Goal: Information Seeking & Learning: Find contact information

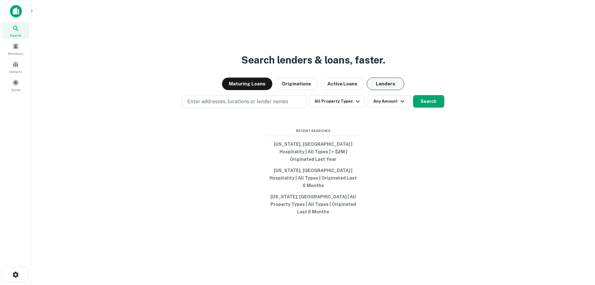
click at [382, 90] on button "Lenders" at bounding box center [386, 84] width 38 height 13
click at [344, 108] on button "All Property Types" at bounding box center [336, 101] width 54 height 13
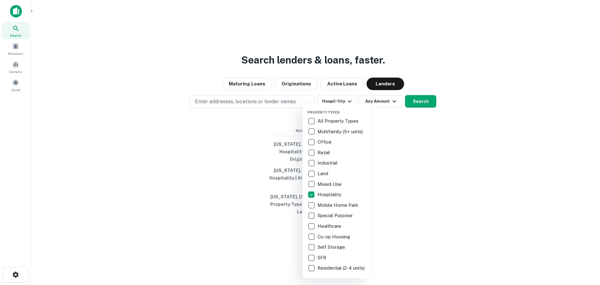
click at [386, 111] on div at bounding box center [300, 142] width 600 height 285
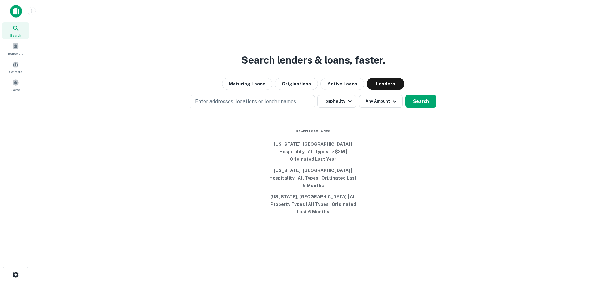
click at [388, 108] on button "Any Amount" at bounding box center [381, 101] width 44 height 13
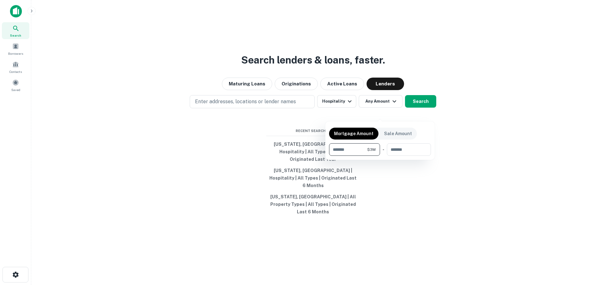
type input "*******"
click at [222, 150] on div at bounding box center [300, 142] width 600 height 285
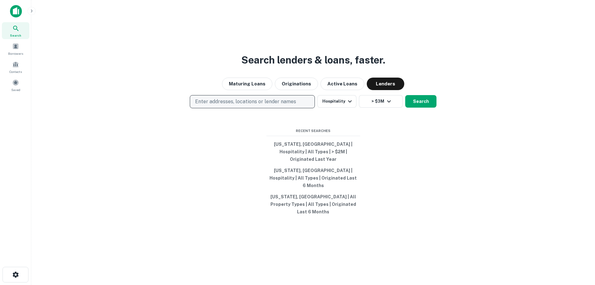
click at [210, 105] on p "Enter addresses, locations or lender names" at bounding box center [245, 102] width 101 height 8
click at [219, 105] on p "Enter addresses, locations or lender names" at bounding box center [245, 102] width 101 height 8
type input "*******"
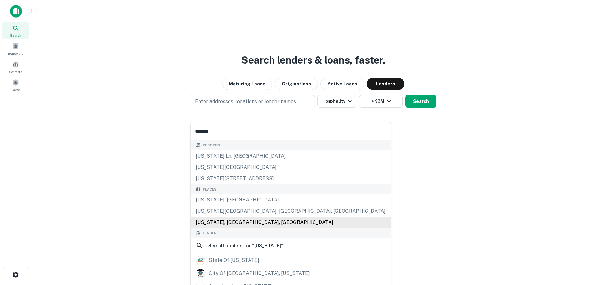
click at [226, 198] on div "[US_STATE], [GEOGRAPHIC_DATA]" at bounding box center [291, 199] width 200 height 11
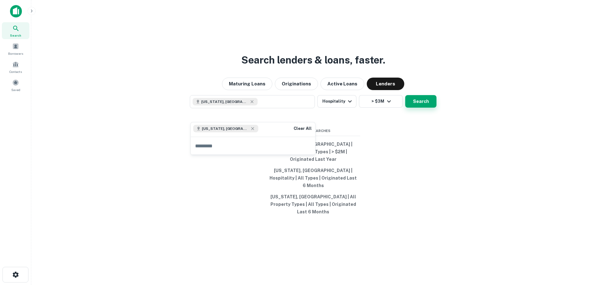
click at [424, 108] on button "Search" at bounding box center [420, 101] width 31 height 13
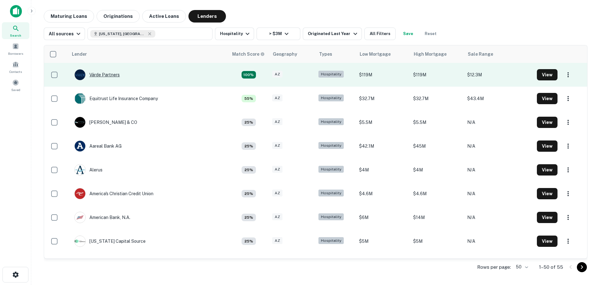
click at [106, 75] on div "Värde Partners" at bounding box center [96, 74] width 45 height 11
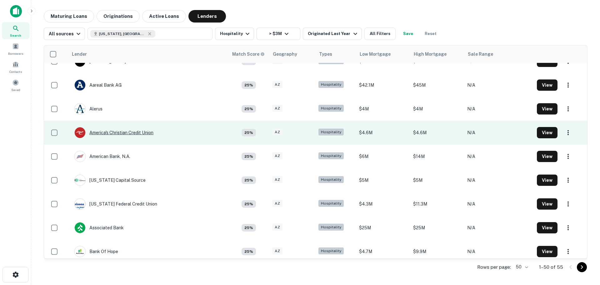
scroll to position [63, 0]
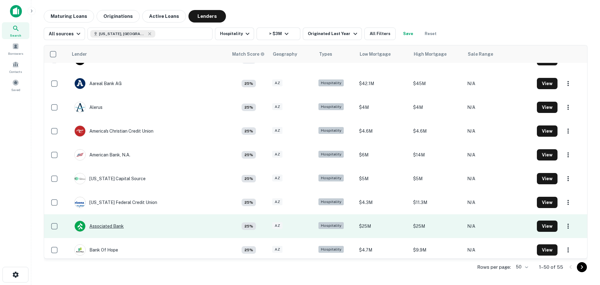
click at [106, 224] on div "Associated Bank" at bounding box center [98, 225] width 49 height 11
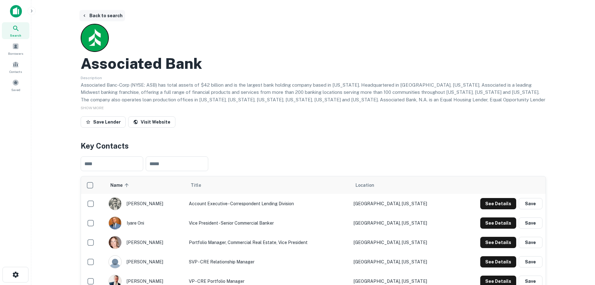
click at [93, 15] on button "Back to search" at bounding box center [102, 15] width 46 height 11
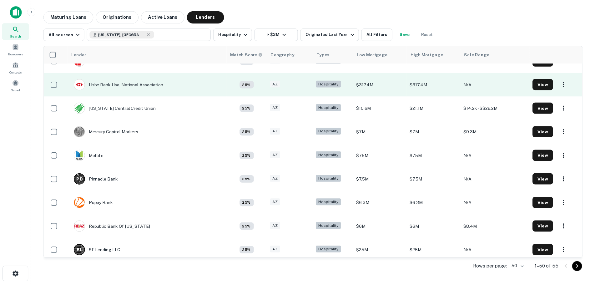
scroll to position [656, 0]
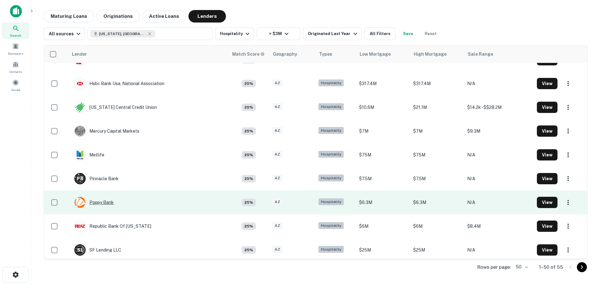
click at [104, 201] on div "Poppy Bank" at bounding box center [93, 202] width 39 height 11
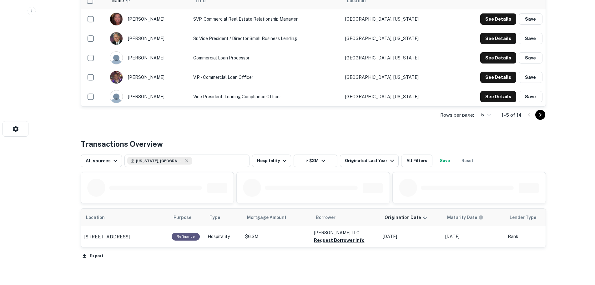
scroll to position [156, 0]
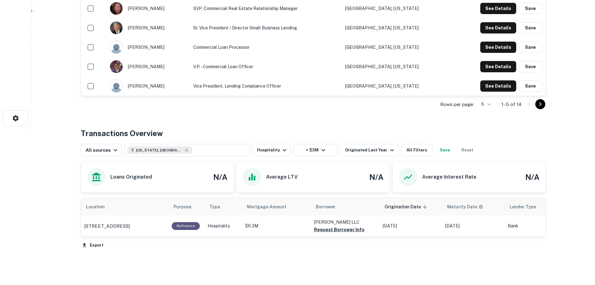
click at [290, 127] on div "Back to search Poppy Bank Save Lender Visit Website Key Contacts ​ ​ Name sorte…" at bounding box center [313, 82] width 480 height 456
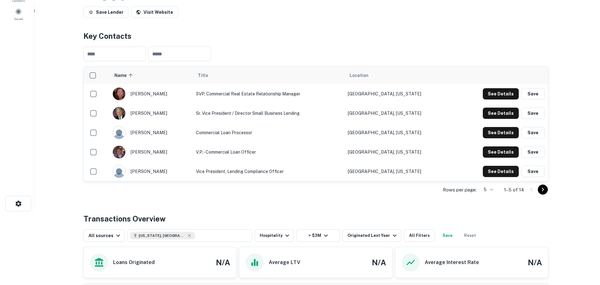
scroll to position [0, 0]
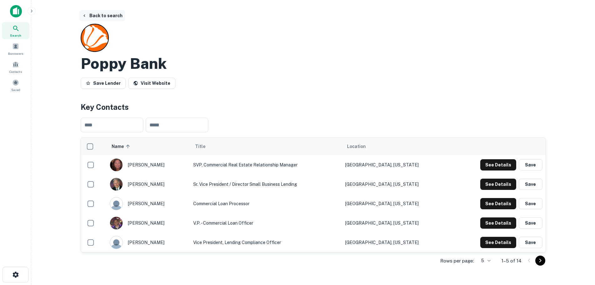
click at [91, 13] on button "Back to search" at bounding box center [102, 15] width 46 height 11
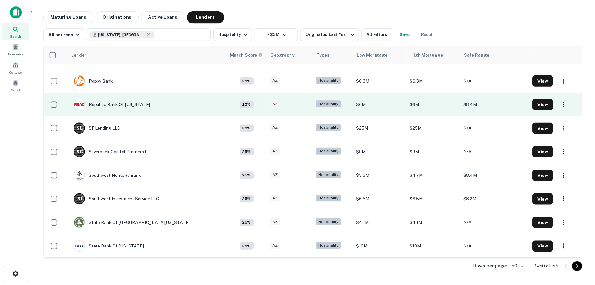
scroll to position [781, 0]
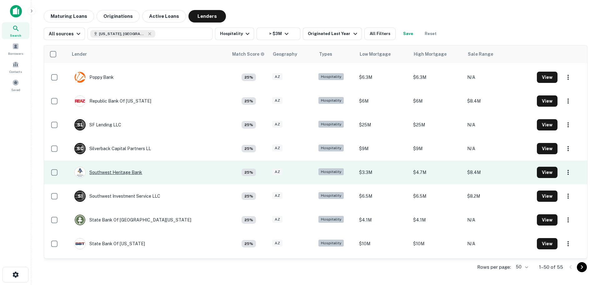
click at [120, 174] on div "Southwest Heritage Bank" at bounding box center [108, 172] width 68 height 11
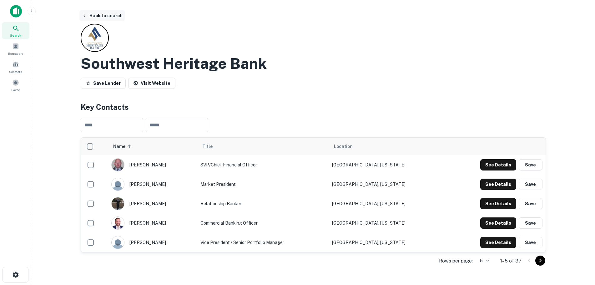
click at [102, 17] on button "Back to search" at bounding box center [102, 15] width 46 height 11
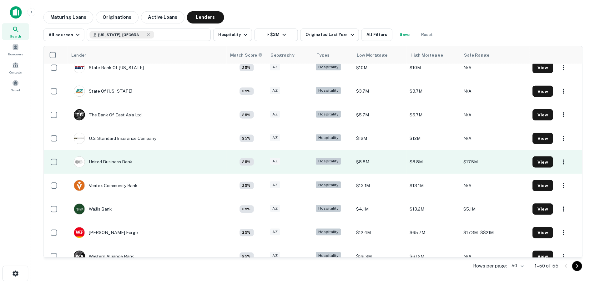
scroll to position [969, 0]
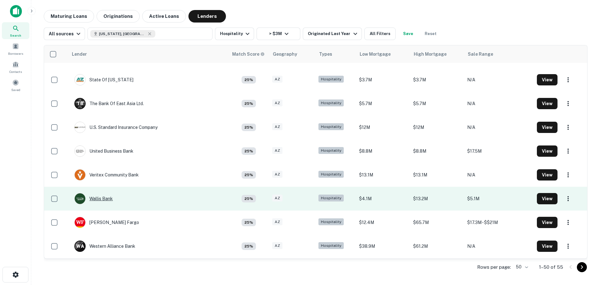
click at [95, 196] on div "Wallis Bank" at bounding box center [93, 198] width 38 height 11
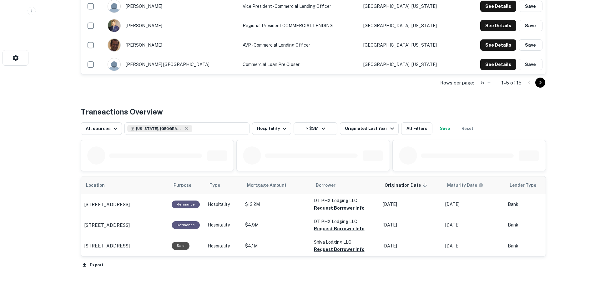
scroll to position [219, 0]
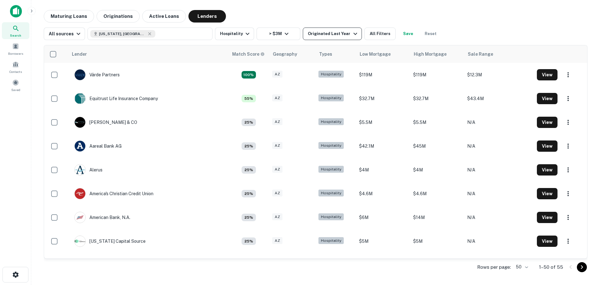
click at [333, 29] on button "Originated Last Year" at bounding box center [332, 34] width 59 height 13
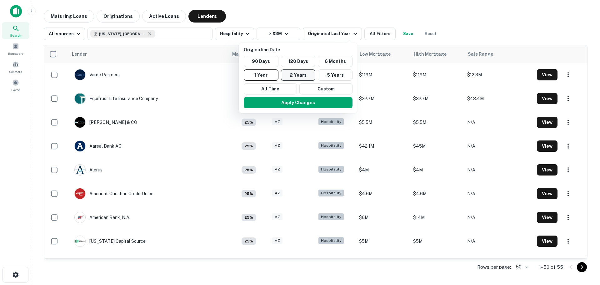
click at [295, 77] on button "2 Years" at bounding box center [298, 74] width 35 height 11
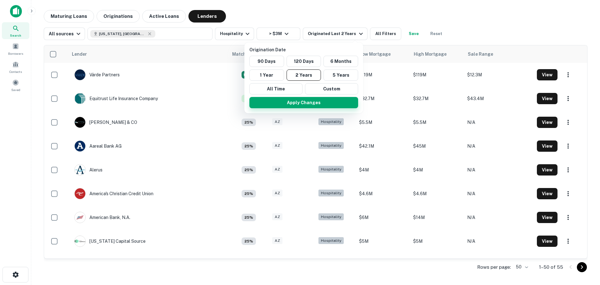
click at [297, 103] on button "Apply Changes" at bounding box center [303, 102] width 109 height 11
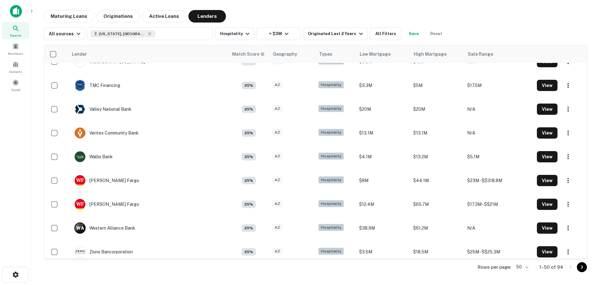
scroll to position [997, 0]
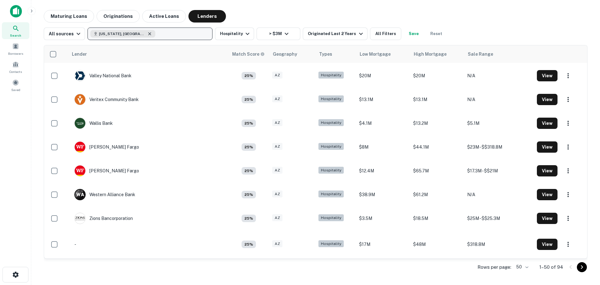
click at [147, 33] on icon "button" at bounding box center [149, 33] width 5 height 5
click at [136, 33] on p "Enter addresses, locations or lender names" at bounding box center [143, 34] width 101 height 8
click at [118, 33] on p "Enter addresses, locations or lender names" at bounding box center [143, 34] width 101 height 8
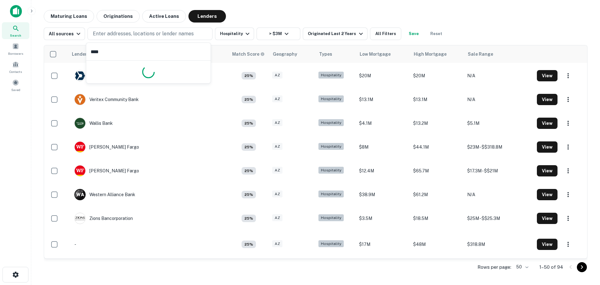
type input "*****"
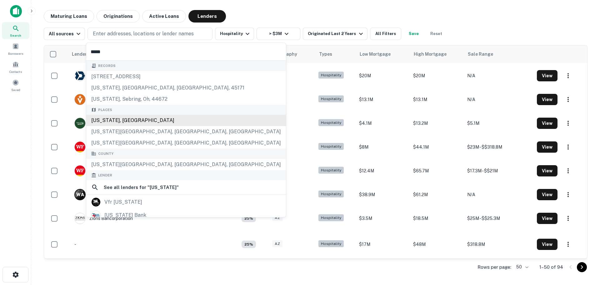
click at [118, 121] on div "[US_STATE], [GEOGRAPHIC_DATA]" at bounding box center [186, 120] width 200 height 11
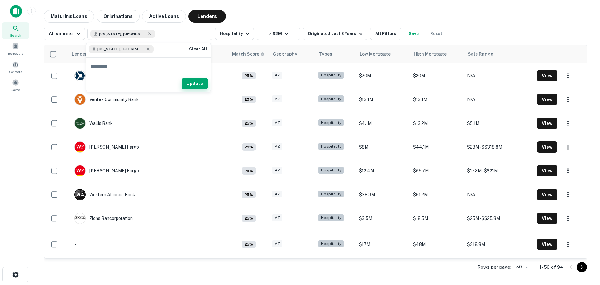
click at [190, 85] on button "Update" at bounding box center [195, 83] width 27 height 11
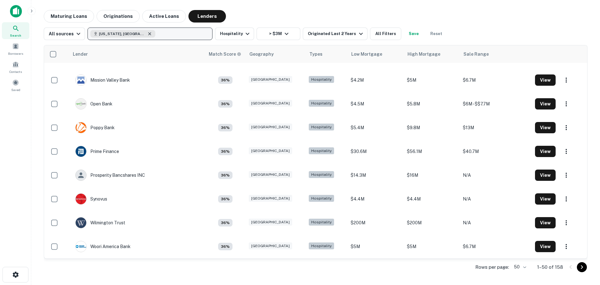
click at [147, 33] on icon "button" at bounding box center [149, 33] width 5 height 5
click at [122, 33] on p "Enter addresses, locations or lender names" at bounding box center [143, 34] width 101 height 8
type input "*******"
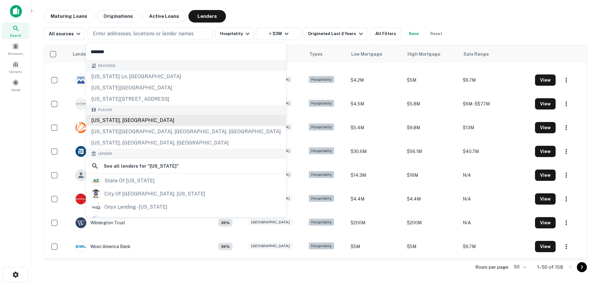
click at [117, 119] on div "[US_STATE], [GEOGRAPHIC_DATA]" at bounding box center [186, 120] width 200 height 11
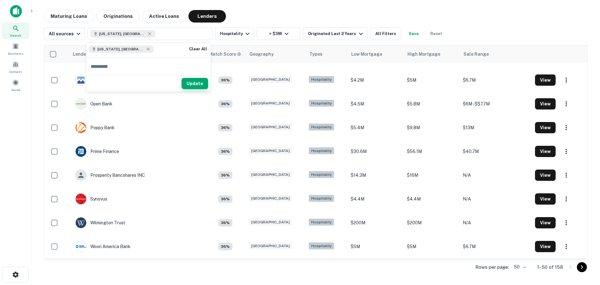
click at [189, 84] on button "Update" at bounding box center [195, 83] width 27 height 11
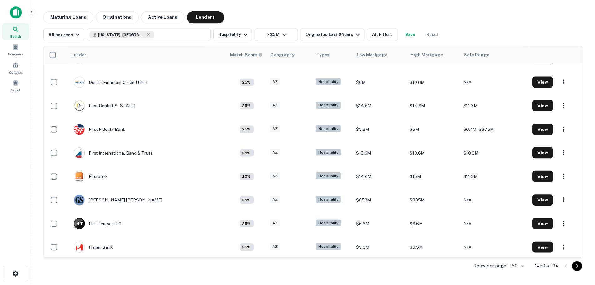
scroll to position [372, 0]
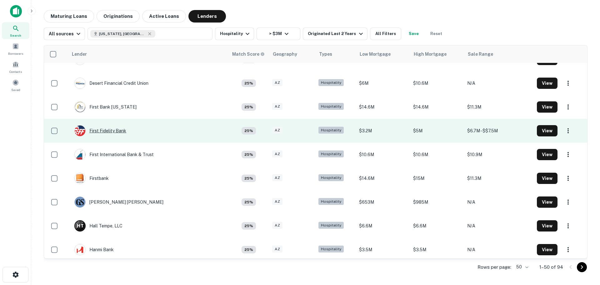
click at [103, 130] on div "First Fidelity Bank" at bounding box center [100, 130] width 52 height 11
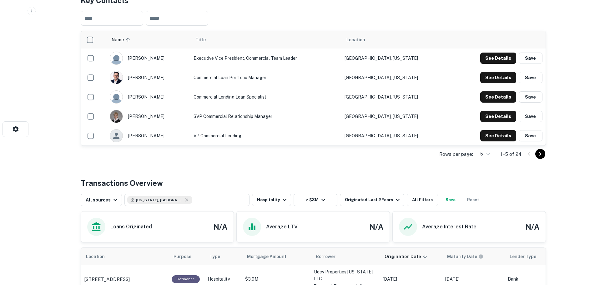
scroll to position [156, 0]
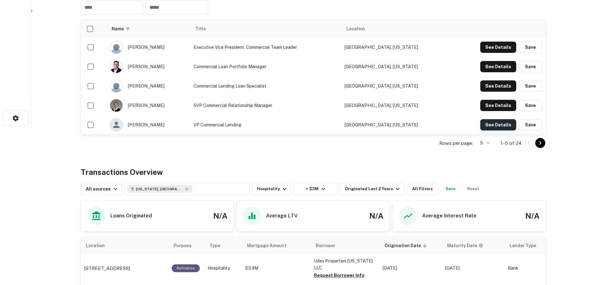
click at [495, 127] on button "See Details" at bounding box center [498, 124] width 36 height 11
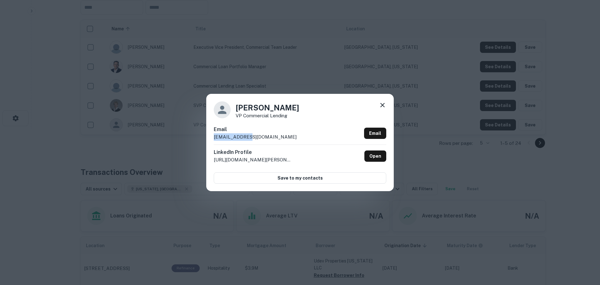
drag, startPoint x: 261, startPoint y: 134, endPoint x: 203, endPoint y: 135, distance: 58.8
click at [203, 135] on div "[PERSON_NAME] VP Commercial Lending Email [EMAIL_ADDRESS][DOMAIN_NAME] Email Li…" at bounding box center [300, 142] width 600 height 285
copy p "[EMAIL_ADDRESS][DOMAIN_NAME]"
click at [384, 104] on icon at bounding box center [383, 105] width 8 height 8
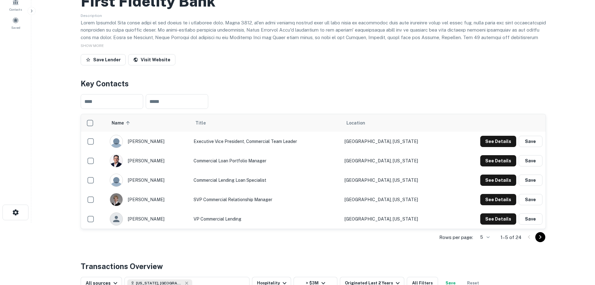
scroll to position [63, 0]
click at [538, 238] on icon "Go to next page" at bounding box center [540, 237] width 8 height 8
click at [541, 237] on icon "Go to next page" at bounding box center [540, 237] width 8 height 8
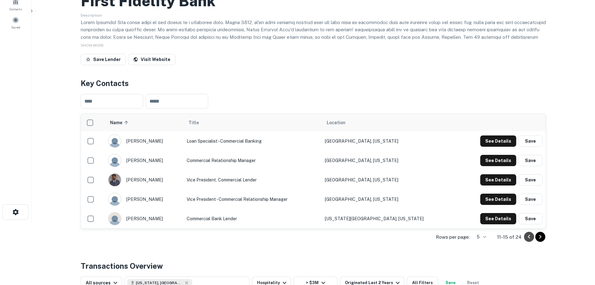
click at [526, 235] on icon "Go to previous page" at bounding box center [529, 237] width 8 height 8
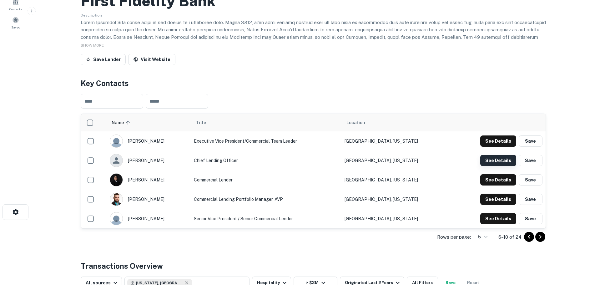
click at [490, 161] on button "See Details" at bounding box center [498, 160] width 36 height 11
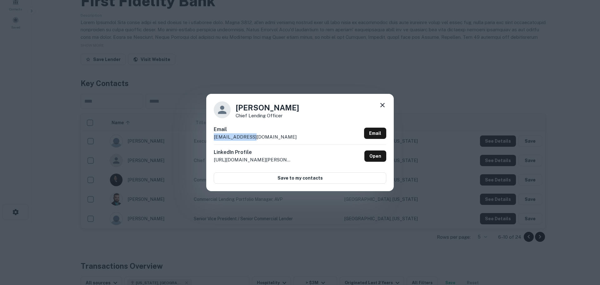
drag, startPoint x: 270, startPoint y: 138, endPoint x: 203, endPoint y: 139, distance: 66.9
click at [203, 139] on div "[PERSON_NAME] Chief Lending Officer Email [EMAIL_ADDRESS][DOMAIN_NAME] Email Li…" at bounding box center [300, 142] width 600 height 285
copy p "[EMAIL_ADDRESS][DOMAIN_NAME]"
click at [382, 104] on icon at bounding box center [383, 105] width 8 height 8
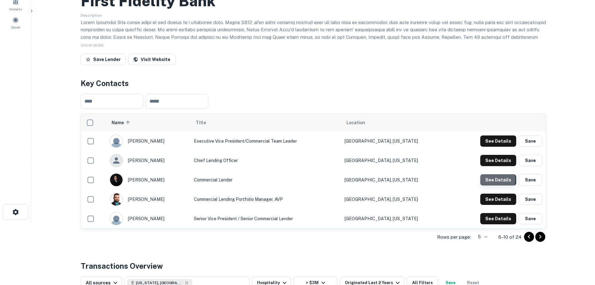
click at [490, 179] on button "See Details" at bounding box center [498, 179] width 36 height 11
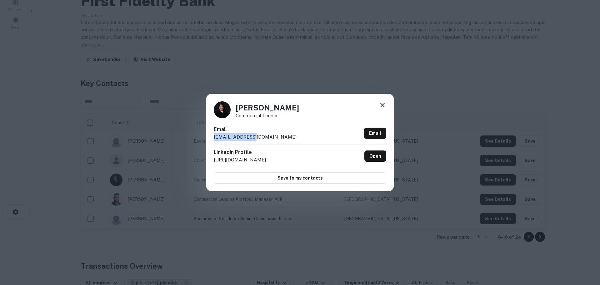
drag, startPoint x: 233, startPoint y: 137, endPoint x: 179, endPoint y: 137, distance: 53.8
click at [179, 137] on div "[PERSON_NAME] Commercial Lender Email [EMAIL_ADDRESS][DOMAIN_NAME] Email Linked…" at bounding box center [300, 142] width 600 height 285
copy p "[EMAIL_ADDRESS][DOMAIN_NAME]"
click at [382, 103] on icon at bounding box center [383, 105] width 8 height 8
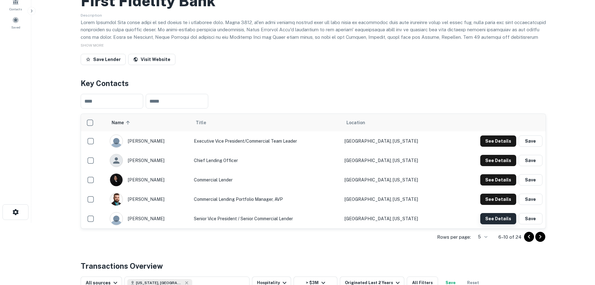
click at [494, 215] on button "See Details" at bounding box center [498, 218] width 36 height 11
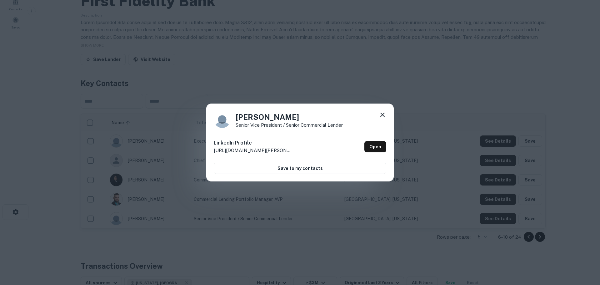
click at [384, 114] on icon at bounding box center [382, 115] width 4 height 4
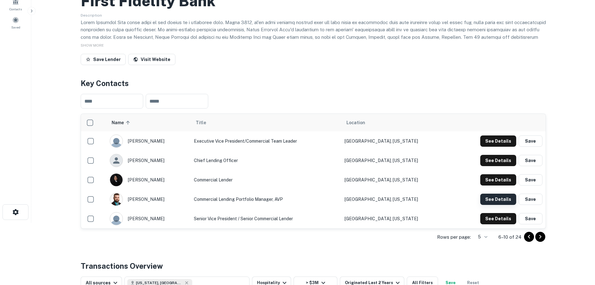
click at [498, 198] on button "See Details" at bounding box center [498, 198] width 36 height 11
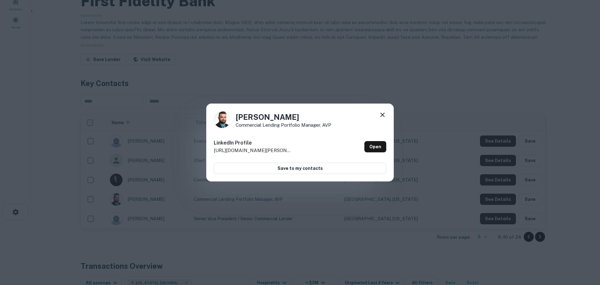
click at [382, 113] on icon at bounding box center [383, 115] width 8 height 8
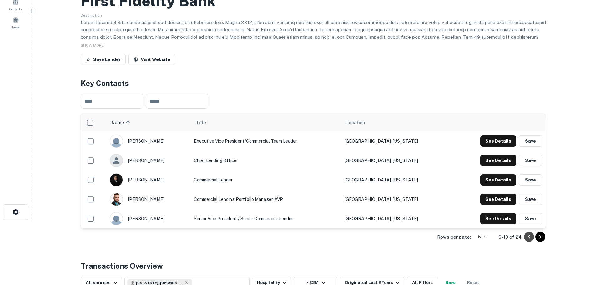
click at [528, 237] on icon "Go to previous page" at bounding box center [529, 237] width 2 height 4
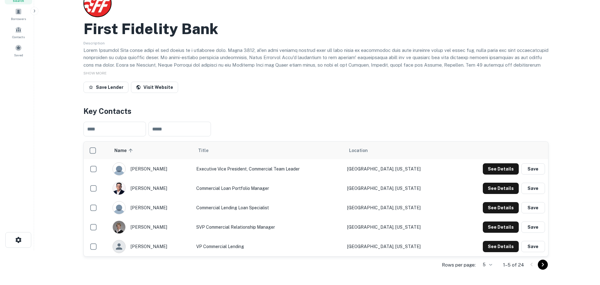
scroll to position [0, 0]
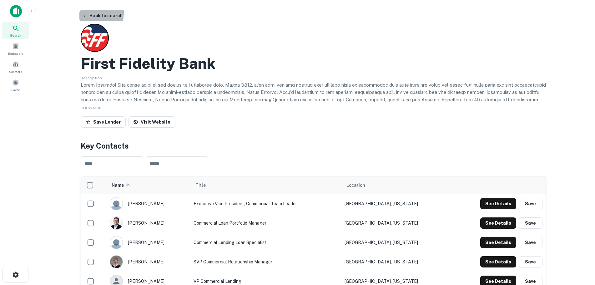
click at [84, 12] on button "Back to search" at bounding box center [102, 15] width 46 height 11
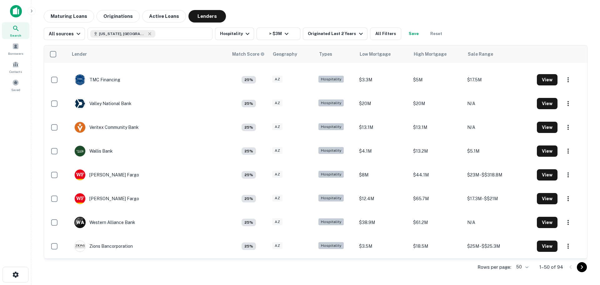
scroll to position [997, 0]
